Goal: Information Seeking & Learning: Learn about a topic

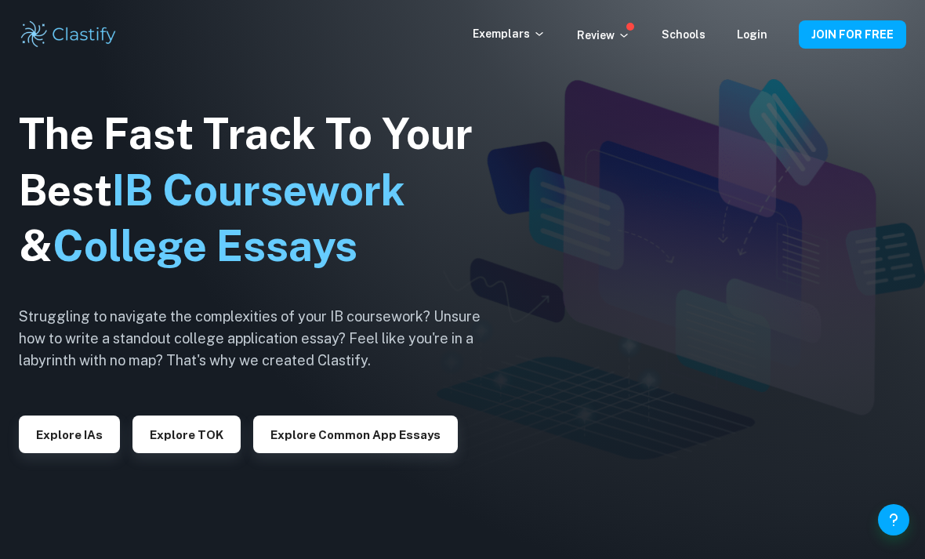
click at [522, 40] on p "Exemplars" at bounding box center [509, 33] width 73 height 17
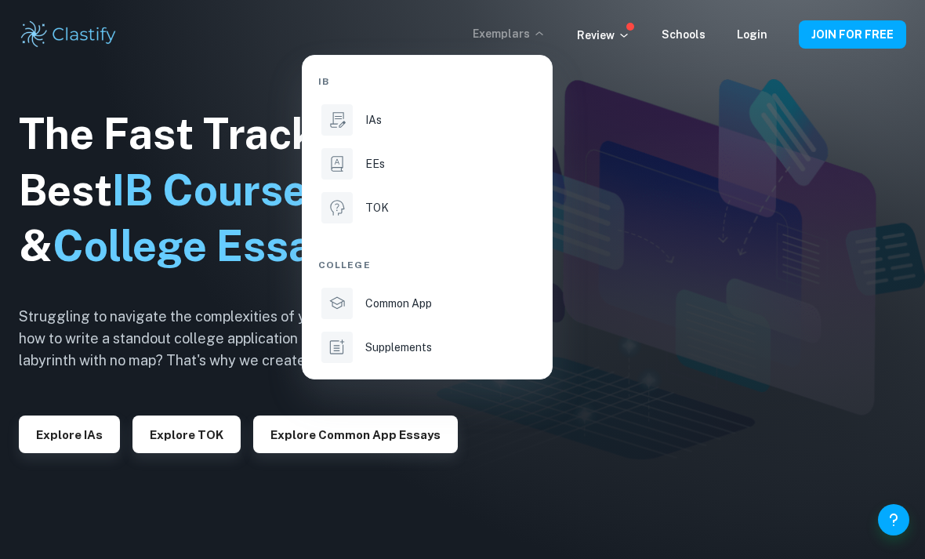
click at [396, 117] on div "IAs" at bounding box center [449, 119] width 168 height 17
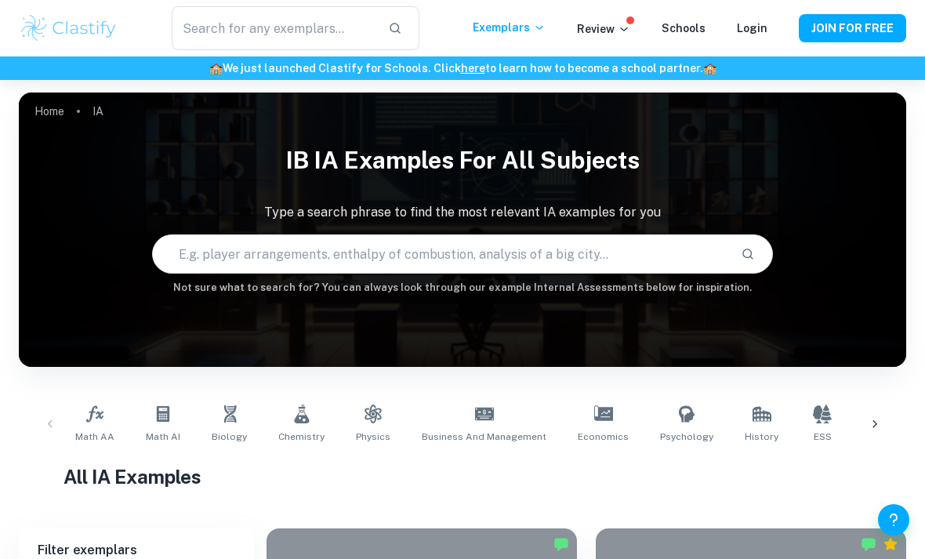
click at [224, 430] on span "Biology" at bounding box center [229, 437] width 35 height 14
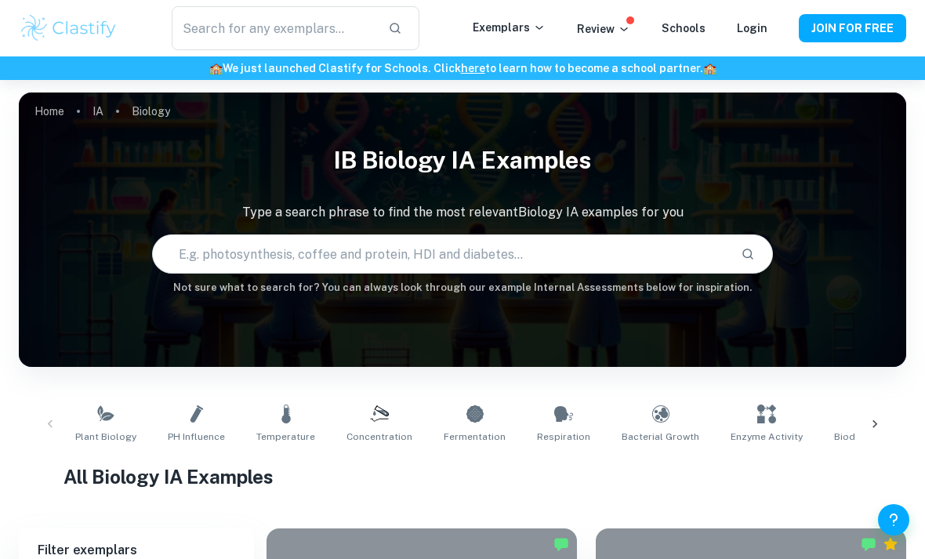
click at [102, 434] on span "Plant Biology" at bounding box center [105, 437] width 61 height 14
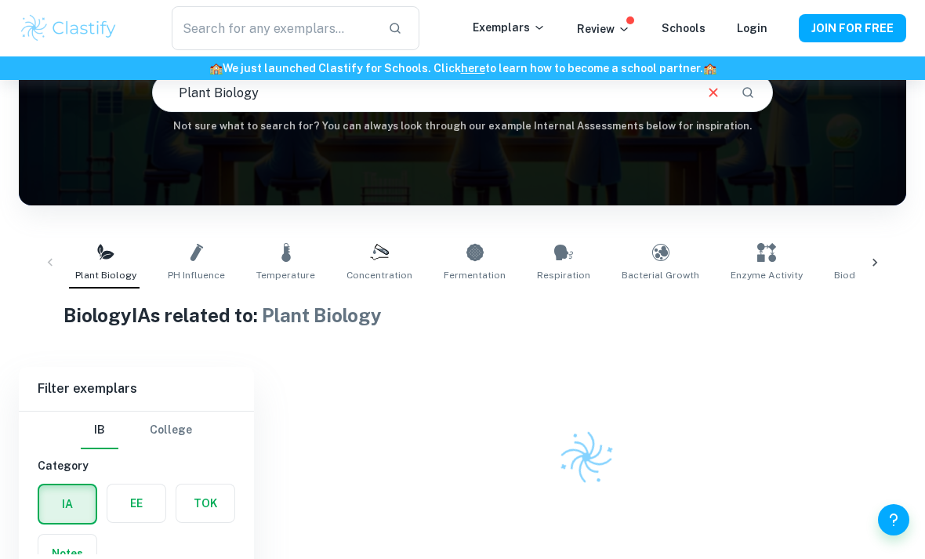
scroll to position [155, 0]
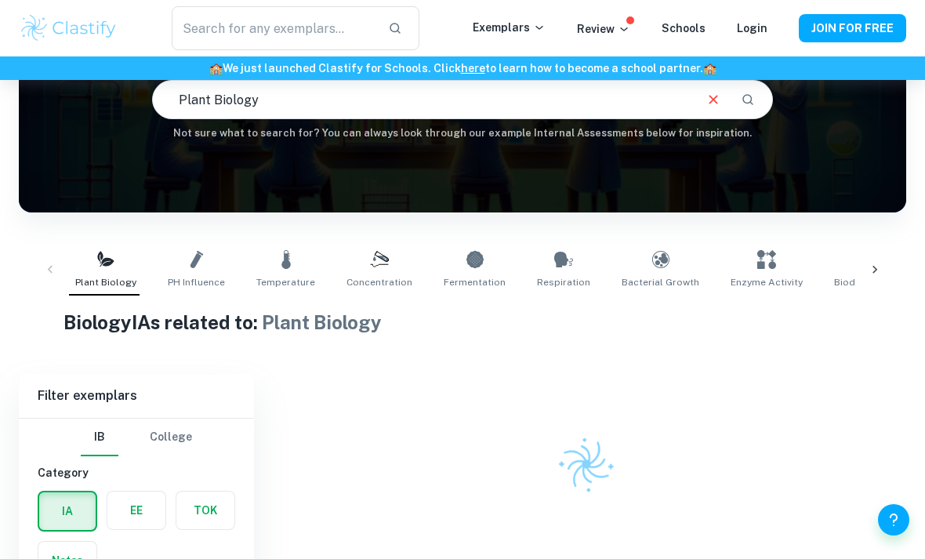
click at [193, 272] on link "pH Influence" at bounding box center [197, 270] width 70 height 52
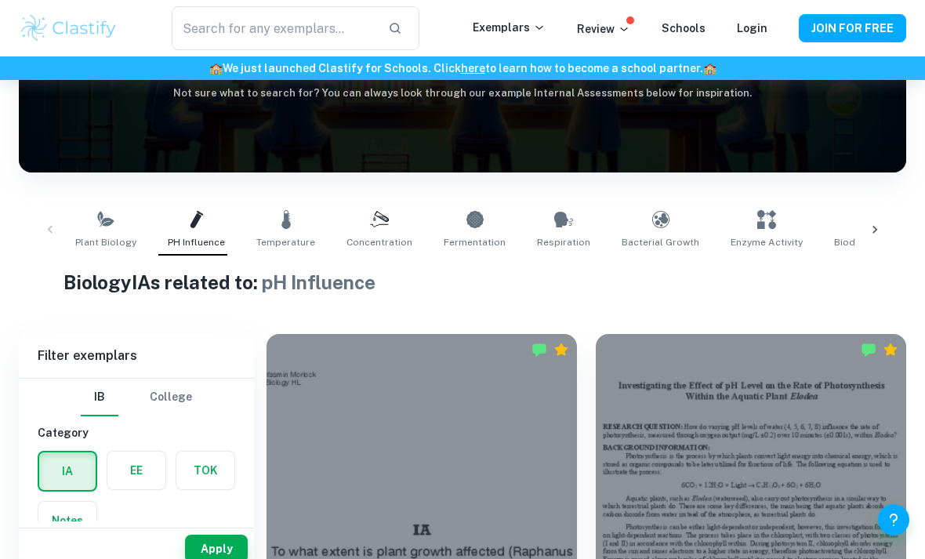
scroll to position [193, 0]
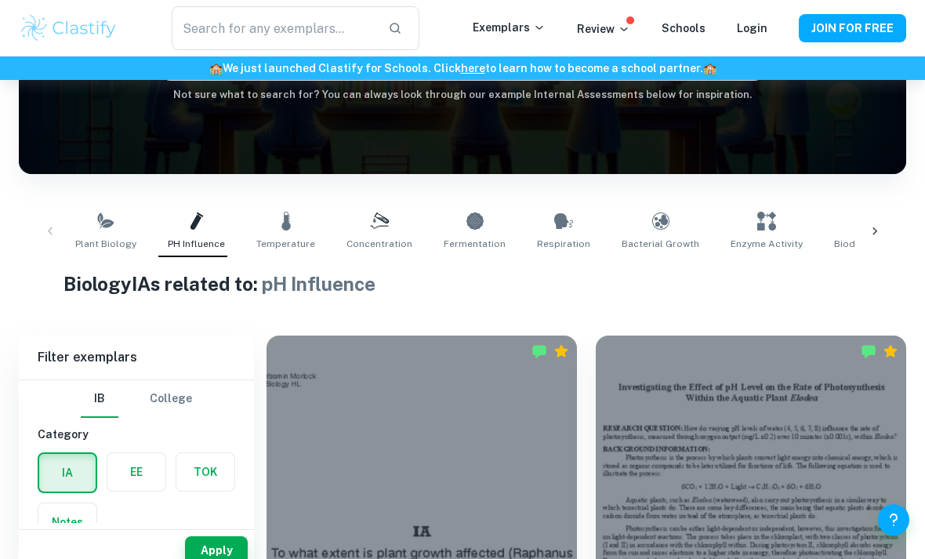
click at [91, 227] on link "Plant Biology" at bounding box center [106, 231] width 74 height 52
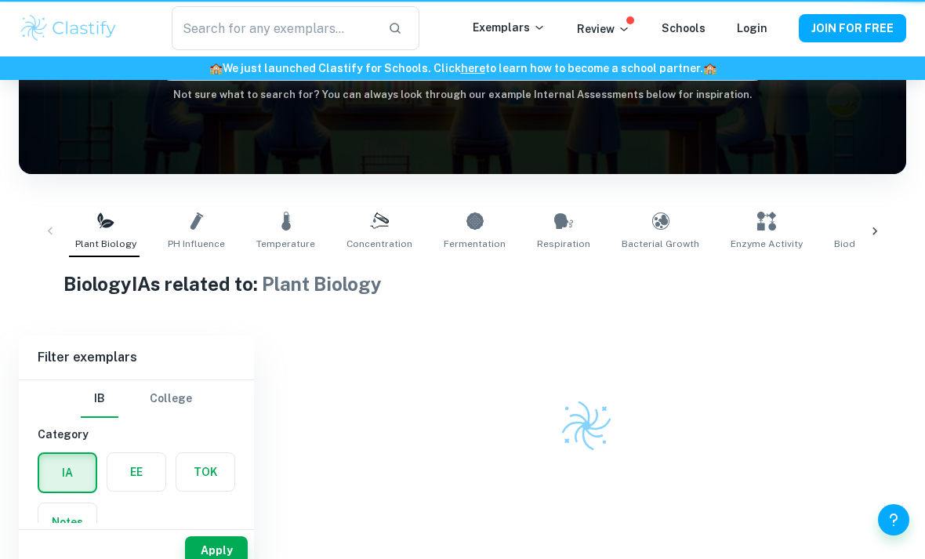
type input "Plant Biology"
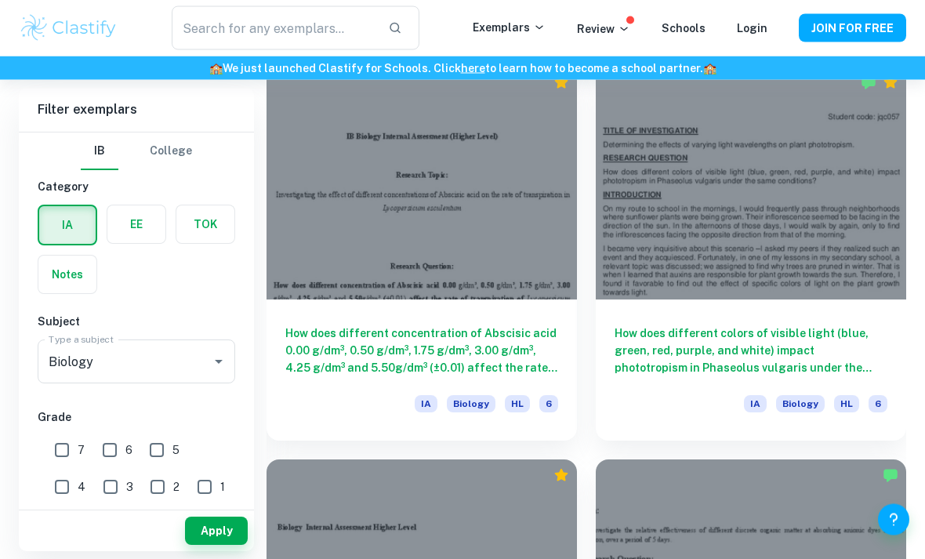
scroll to position [2427, 0]
click at [61, 447] on input "7" at bounding box center [61, 449] width 31 height 31
checkbox input "true"
click at [210, 545] on button "Apply" at bounding box center [216, 531] width 63 height 28
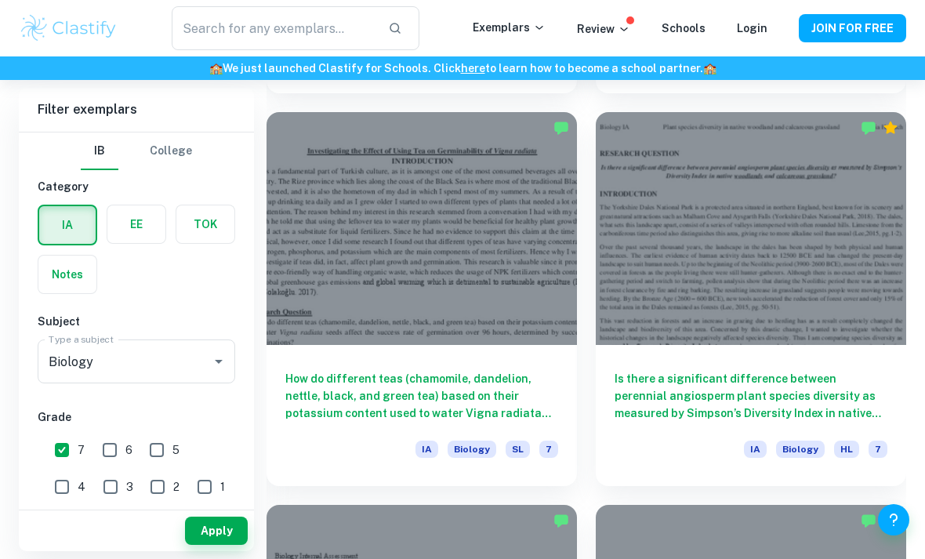
scroll to position [3178, 0]
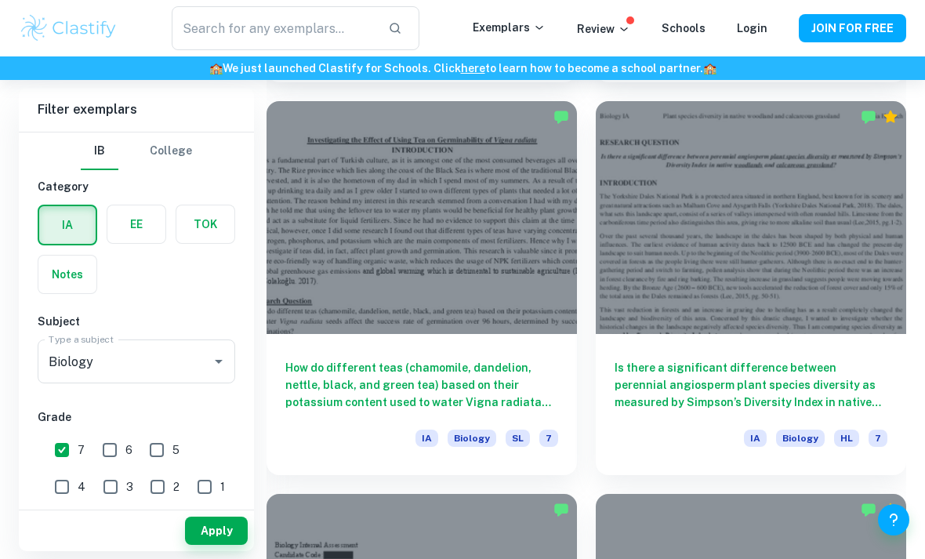
click at [444, 373] on h6 "How do different teas (chamomile, dandelion, nettle, black, and green tea) base…" at bounding box center [421, 385] width 273 height 52
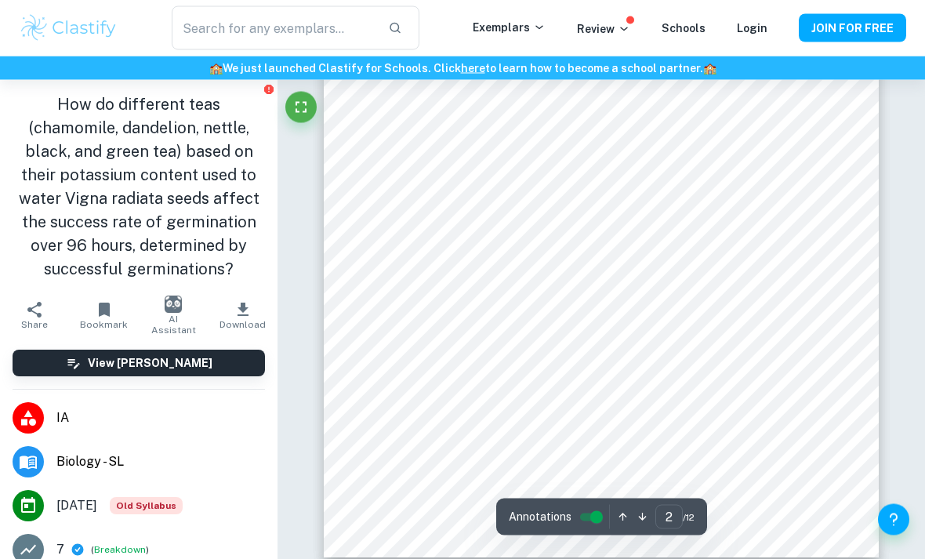
scroll to position [426, 0]
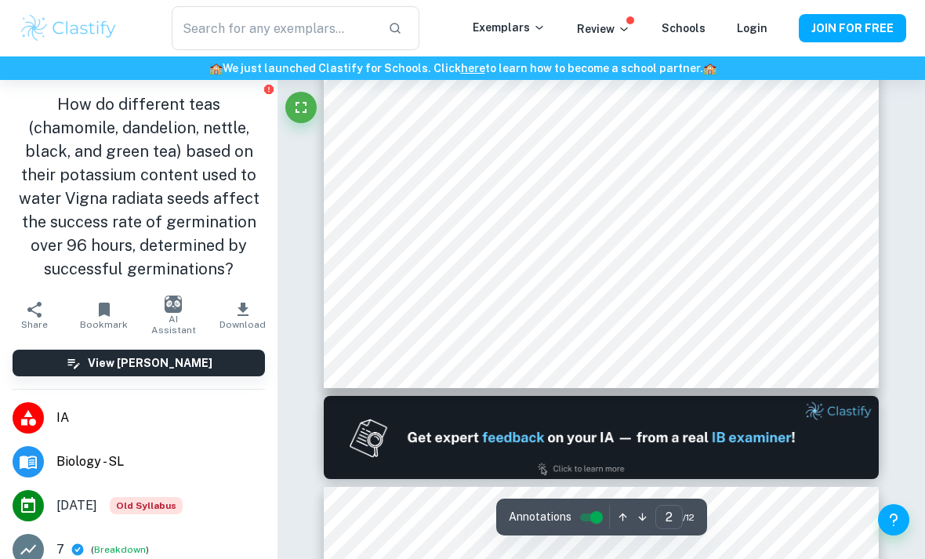
type input "1"
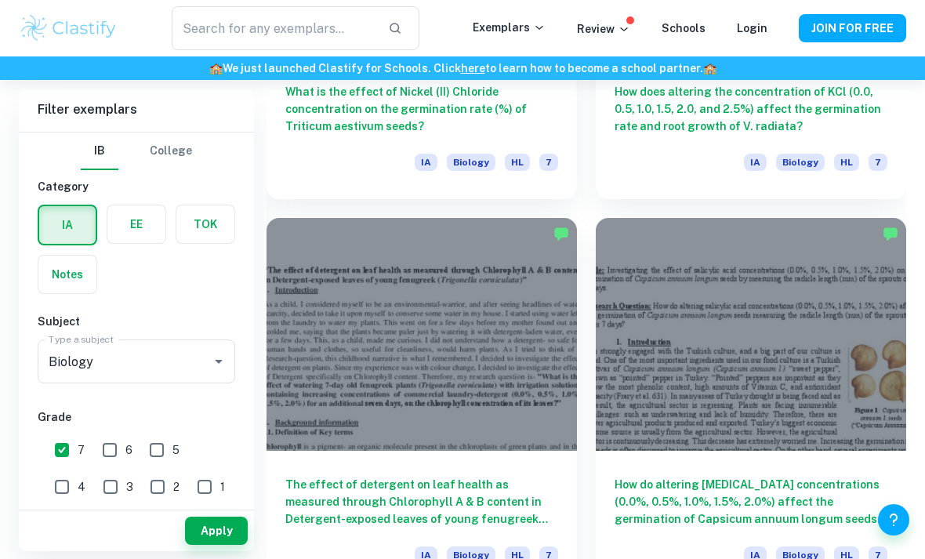
scroll to position [6254, 0]
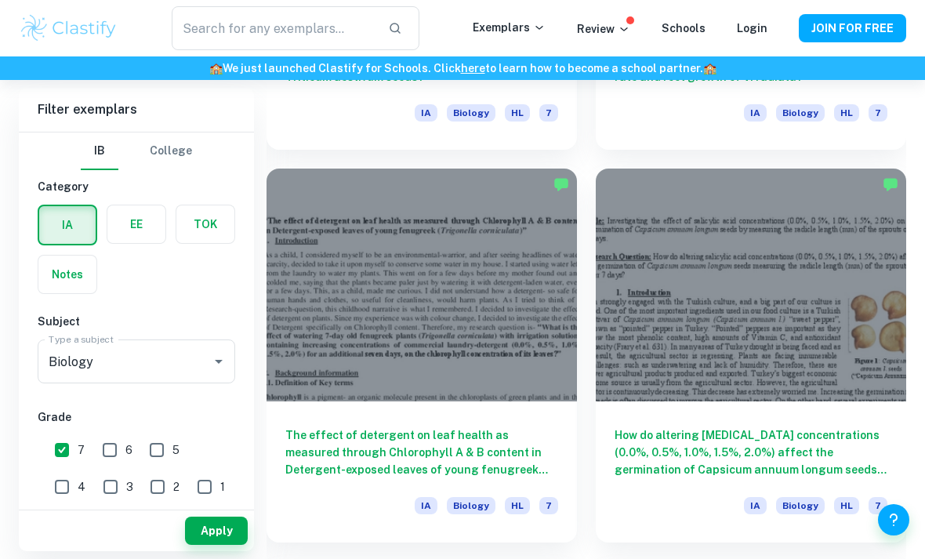
click at [831, 449] on h6 "How do altering [MEDICAL_DATA] concentrations (0.0%, 0.5%, 1.0%, 1.5%, 2.0%) af…" at bounding box center [751, 453] width 273 height 52
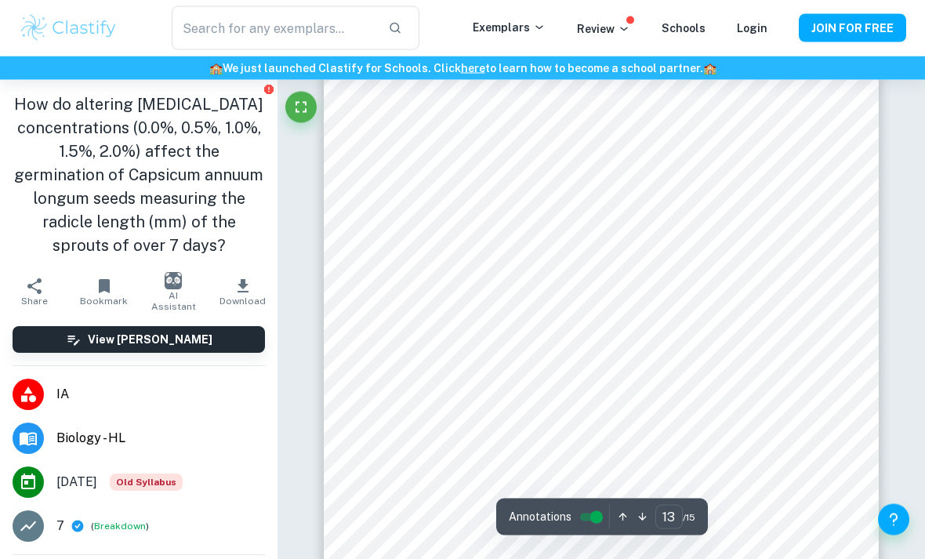
scroll to position [9941, 0]
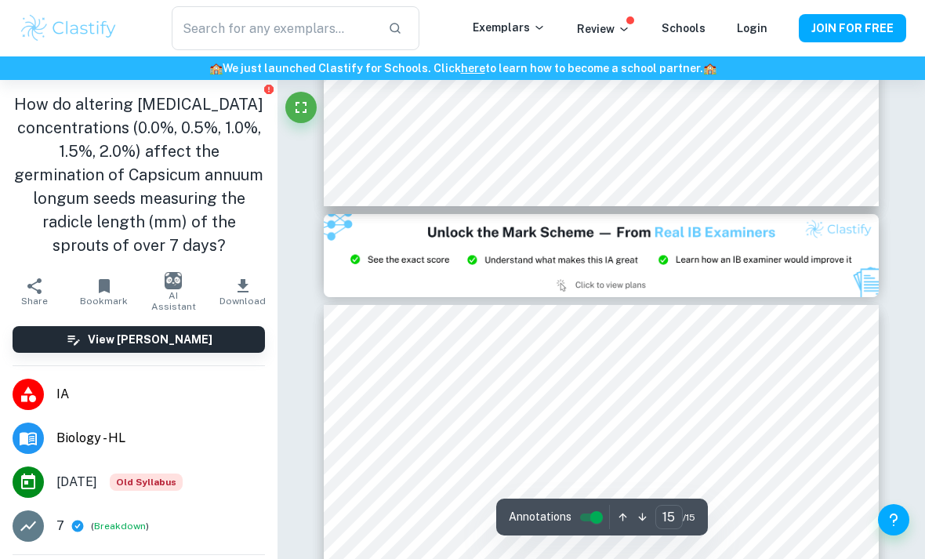
type input "14"
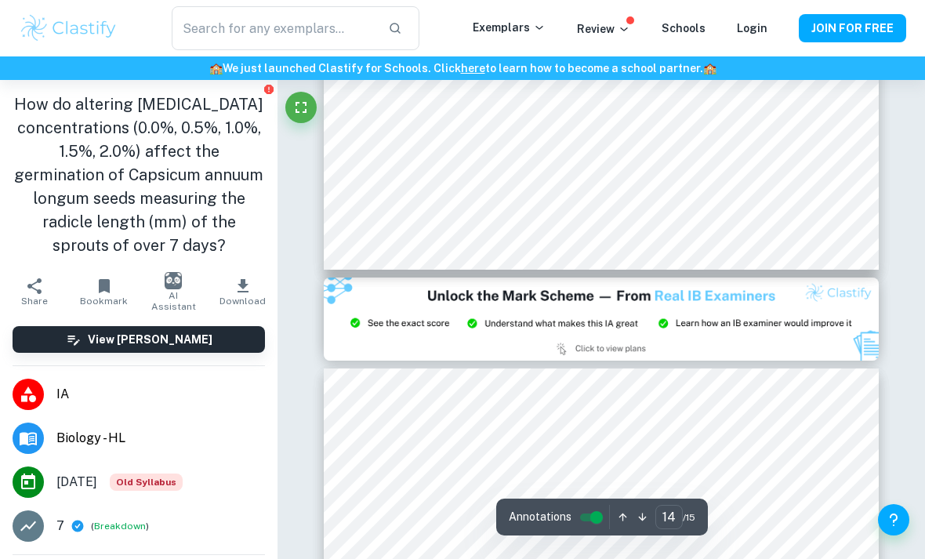
scroll to position [11111, 0]
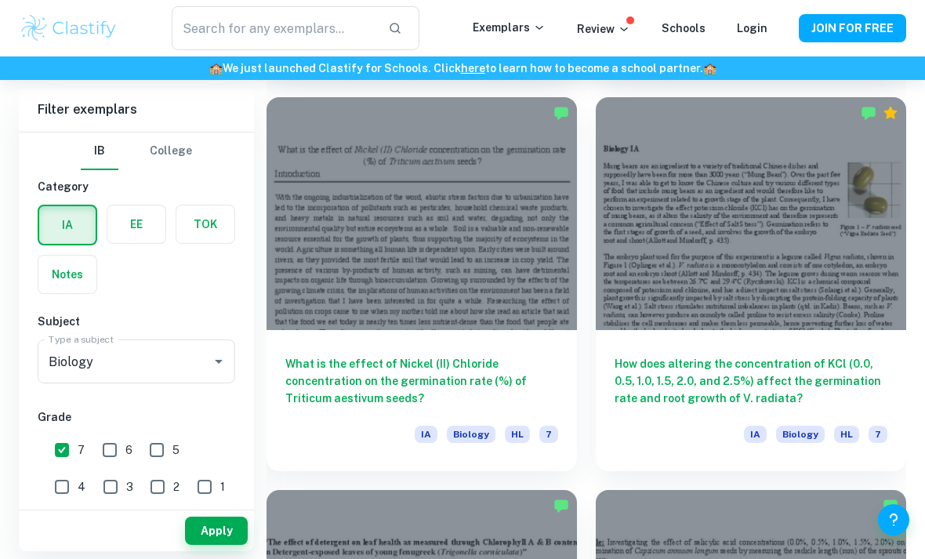
scroll to position [5931, 0]
